Goal: Task Accomplishment & Management: Use online tool/utility

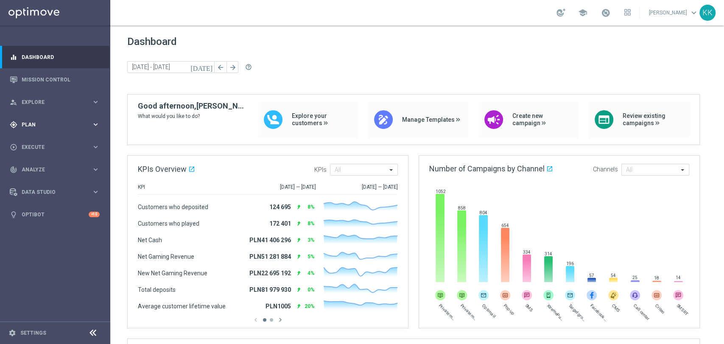
click at [65, 121] on div "gps_fixed Plan" at bounding box center [51, 125] width 82 height 8
click at [42, 163] on accordion "Templates keyboard_arrow_right Optimail" at bounding box center [65, 167] width 87 height 13
click at [42, 165] on span "Templates" at bounding box center [52, 167] width 61 height 5
click at [41, 176] on div "Optimail" at bounding box center [67, 180] width 83 height 13
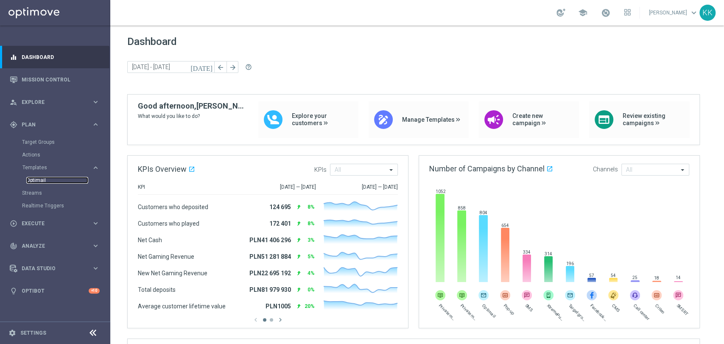
click at [41, 177] on link "Optimail" at bounding box center [57, 180] width 62 height 7
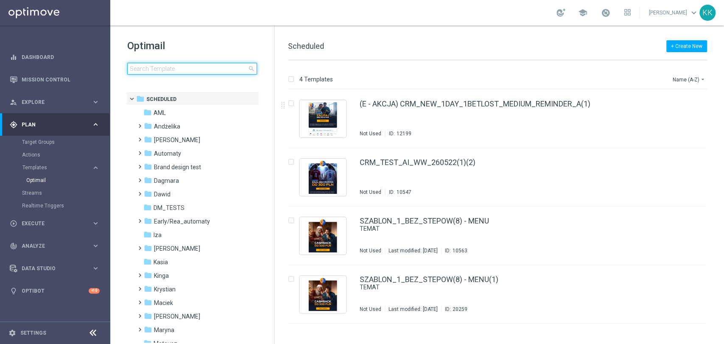
click at [179, 68] on input at bounding box center [192, 69] width 130 height 12
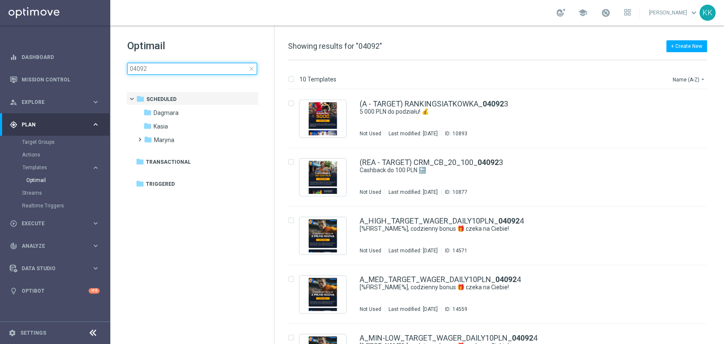
type input "040925"
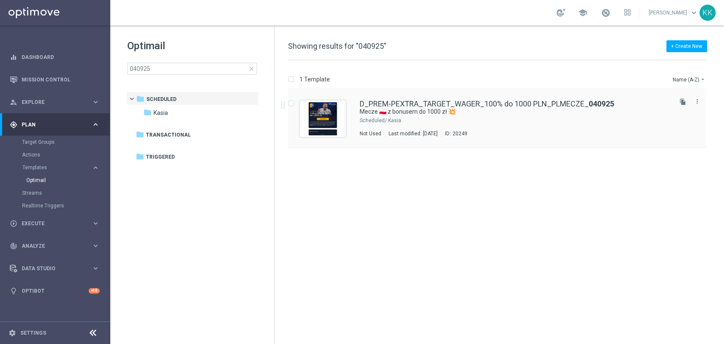
click at [409, 130] on div "Last modified: [DATE]" at bounding box center [413, 133] width 56 height 7
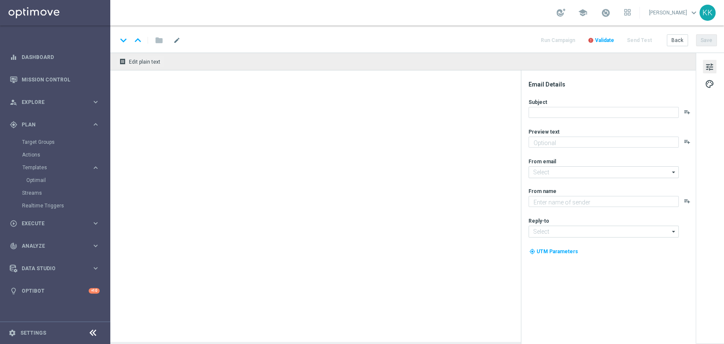
type textarea "Graj z pewną kasą 💸"
type input "[EMAIL_ADDRESS][DOMAIN_NAME]"
type textarea "STS"
type input "[EMAIL_ADDRESS][DOMAIN_NAME]"
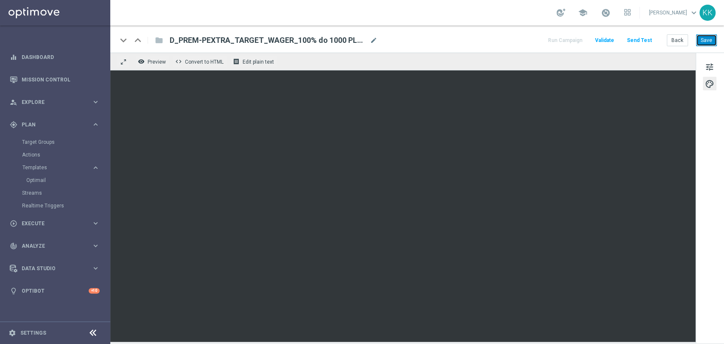
click at [712, 41] on button "Save" at bounding box center [706, 40] width 21 height 12
click at [704, 36] on button "Save" at bounding box center [706, 40] width 21 height 12
click at [702, 42] on button "Save" at bounding box center [706, 40] width 21 height 12
click at [709, 44] on button "Save" at bounding box center [706, 40] width 21 height 12
click at [702, 70] on div "tune palette" at bounding box center [710, 198] width 28 height 291
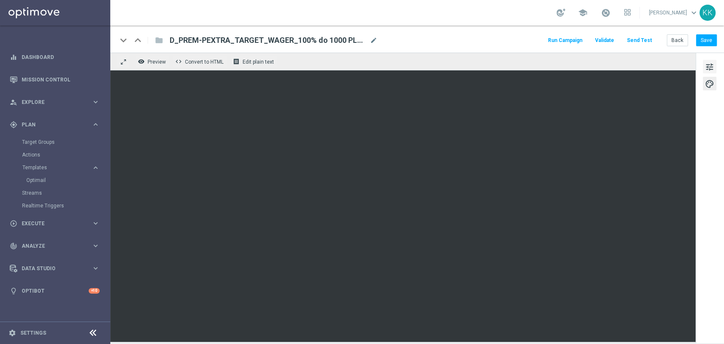
click at [709, 65] on span "tune" at bounding box center [709, 67] width 9 height 11
